Goal: Transaction & Acquisition: Obtain resource

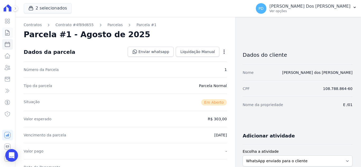
scroll to position [185, 0]
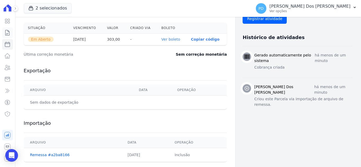
click at [7, 31] on icon at bounding box center [7, 33] width 6 height 6
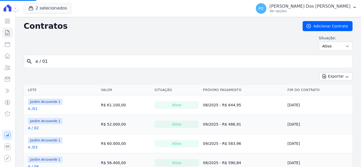
click at [51, 63] on input "e / 01" at bounding box center [192, 61] width 318 height 11
click at [35, 61] on input "search" at bounding box center [192, 61] width 318 height 11
click at [52, 59] on input "search" at bounding box center [192, 61] width 318 height 11
type input "j / 36"
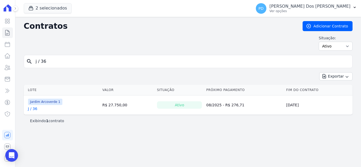
click at [35, 109] on link "J / 36" at bounding box center [33, 108] width 10 height 5
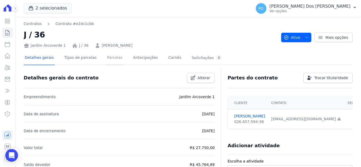
click at [112, 58] on link "Parcelas" at bounding box center [114, 58] width 17 height 14
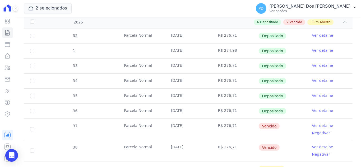
scroll to position [132, 0]
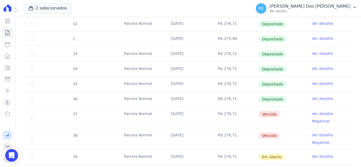
click at [312, 113] on link "Ver detalhe" at bounding box center [322, 113] width 21 height 5
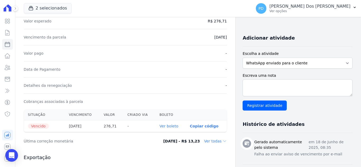
scroll to position [106, 0]
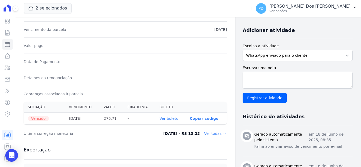
click at [171, 117] on link "Ver boleto" at bounding box center [168, 119] width 19 height 4
click at [6, 33] on icon at bounding box center [7, 33] width 6 height 6
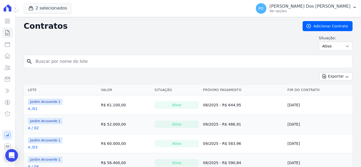
click at [64, 62] on input "search" at bounding box center [192, 61] width 318 height 11
click at [103, 61] on input "search" at bounding box center [192, 61] width 318 height 11
paste input "[PERSON_NAME] DA [PERSON_NAME]"
type input "M"
type input "i / 07"
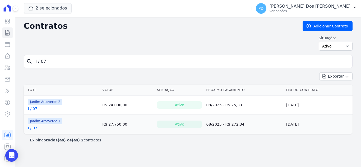
click at [33, 128] on link "I / 07" at bounding box center [33, 128] width 10 height 5
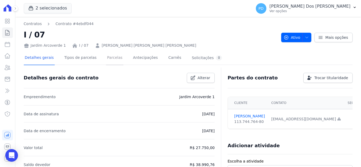
click at [112, 58] on link "Parcelas" at bounding box center [114, 58] width 17 height 14
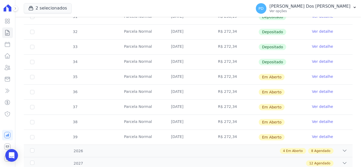
scroll to position [185, 0]
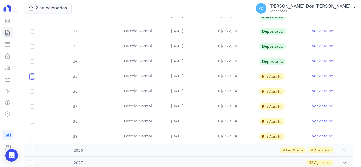
click at [32, 76] on input "checkbox" at bounding box center [32, 77] width 4 height 4
checkbox input "true"
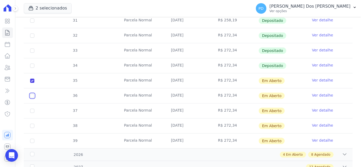
click at [33, 83] on input "checkbox" at bounding box center [32, 81] width 4 height 4
checkbox input "true"
click at [32, 83] on input "checkbox" at bounding box center [32, 81] width 4 height 4
checkbox input "true"
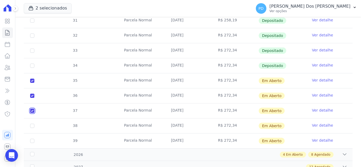
checkbox input "true"
click at [32, 83] on input "checkbox" at bounding box center [32, 81] width 4 height 4
checkbox input "true"
click at [32, 83] on input "checkbox" at bounding box center [32, 81] width 4 height 4
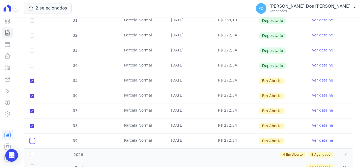
checkbox input "true"
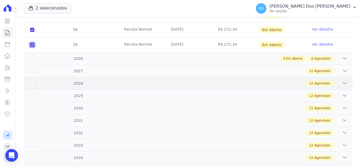
scroll to position [291, 0]
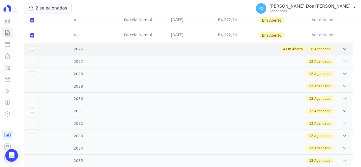
click at [33, 47] on div "2026" at bounding box center [43, 50] width 29 height 6
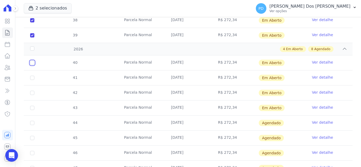
click at [31, 61] on input "checkbox" at bounding box center [32, 63] width 4 height 4
checkbox input "true"
click at [33, 65] on input "checkbox" at bounding box center [32, 63] width 4 height 4
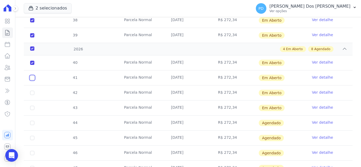
checkbox input "true"
drag, startPoint x: 31, startPoint y: 89, endPoint x: 33, endPoint y: 95, distance: 6.4
click at [31, 65] on input "checkbox" at bounding box center [32, 63] width 4 height 4
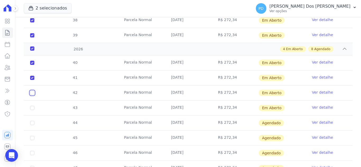
checkbox input "true"
click at [32, 65] on input "checkbox" at bounding box center [32, 63] width 4 height 4
checkbox input "true"
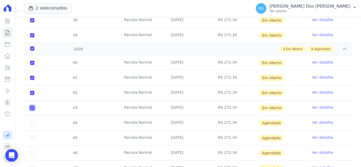
checkbox input "true"
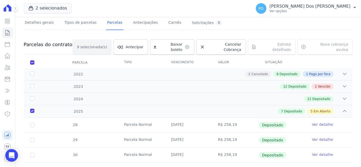
scroll to position [0, 0]
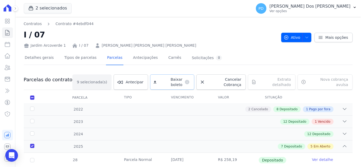
click at [174, 79] on span "Baixar boleto" at bounding box center [171, 82] width 24 height 11
